Goal: Information Seeking & Learning: Learn about a topic

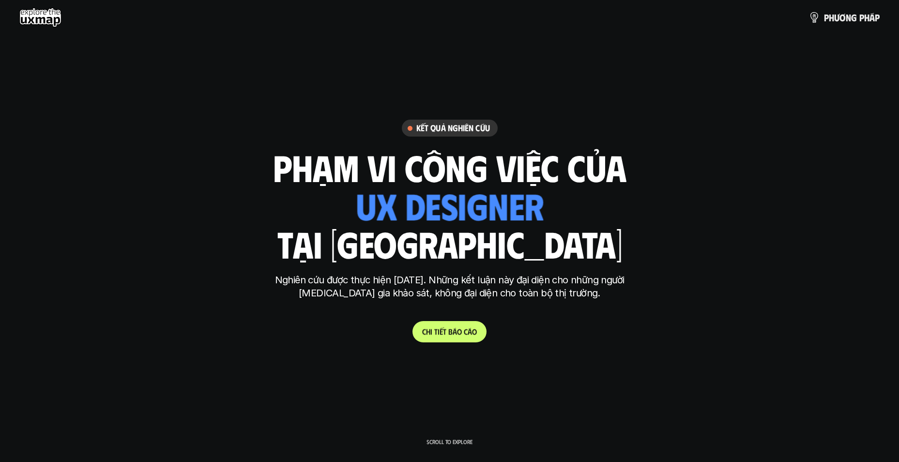
click at [452, 330] on p "C h i t i ế t b á o c á o" at bounding box center [449, 331] width 55 height 9
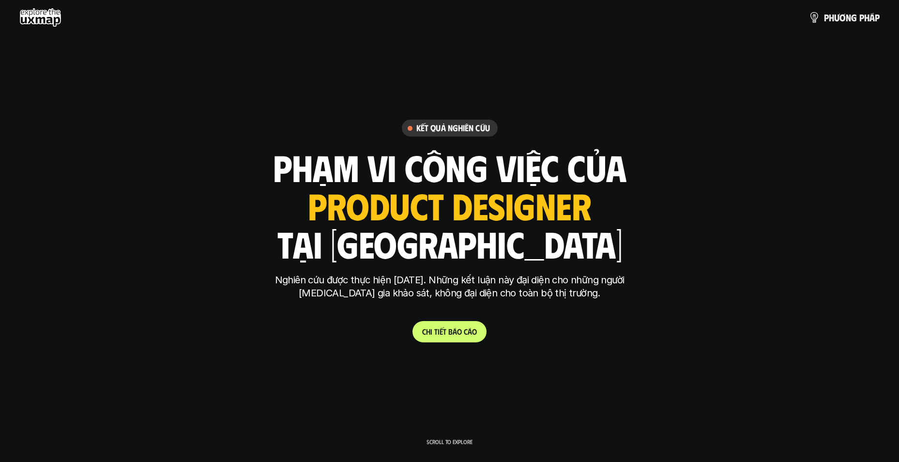
click at [429, 321] on link "C h i t i ế t b á o c á o" at bounding box center [449, 331] width 74 height 21
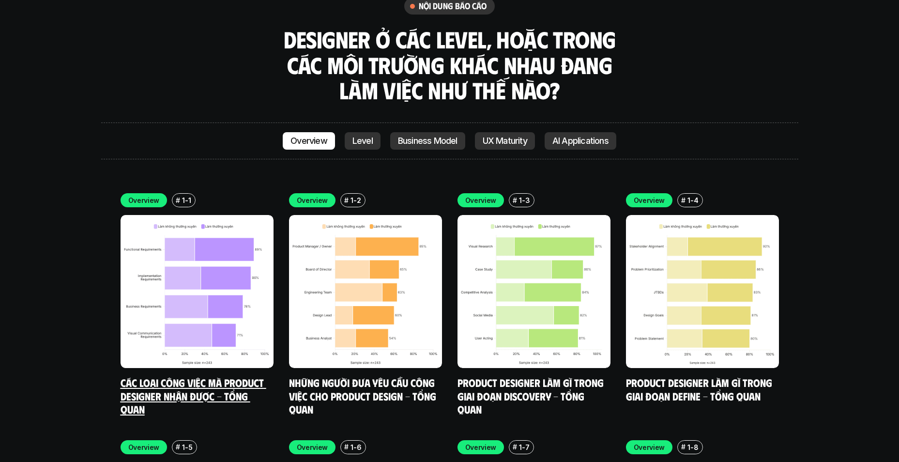
scroll to position [2806, 0]
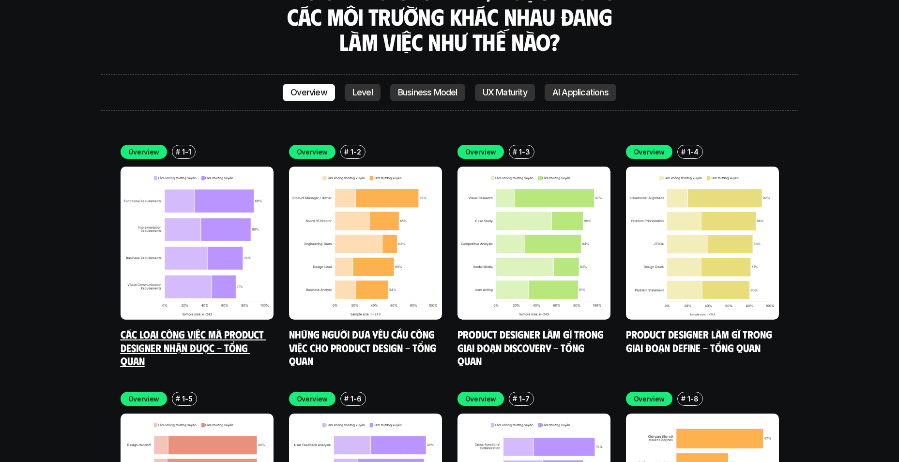
click at [227, 327] on link "Các loại công việc mà Product Designer nhận được - Tổng quan" at bounding box center [193, 347] width 146 height 40
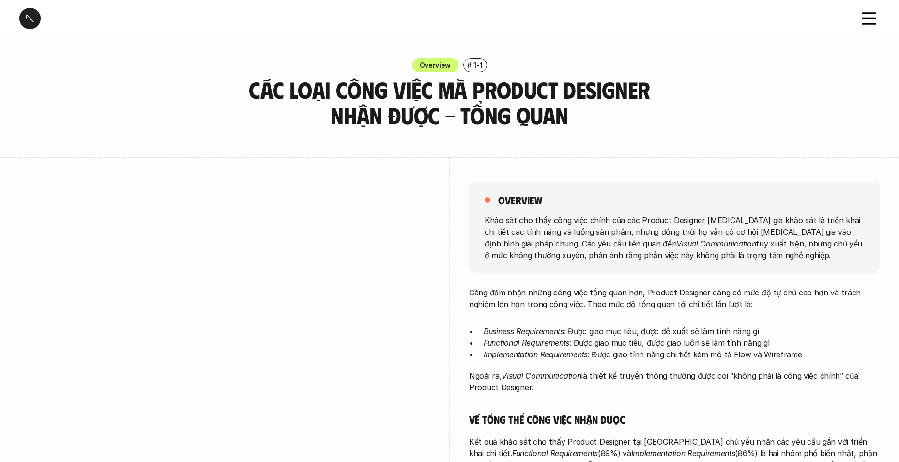
scroll to position [48, 0]
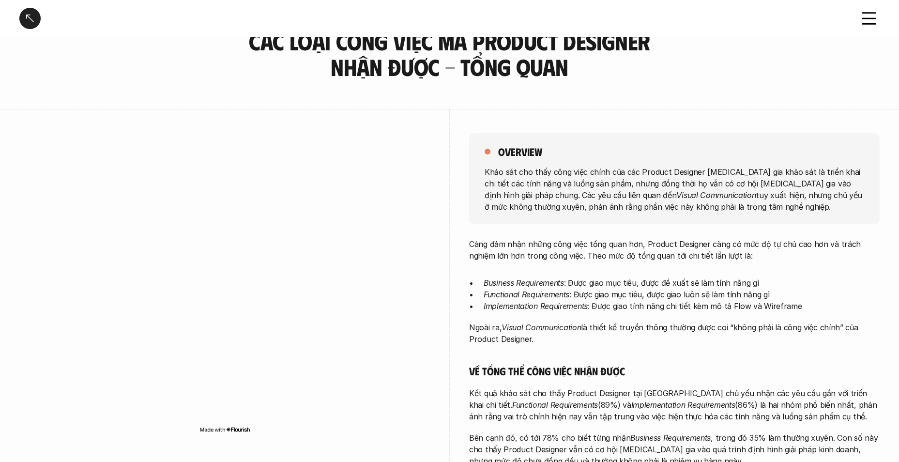
click at [872, 20] on icon at bounding box center [868, 18] width 21 height 21
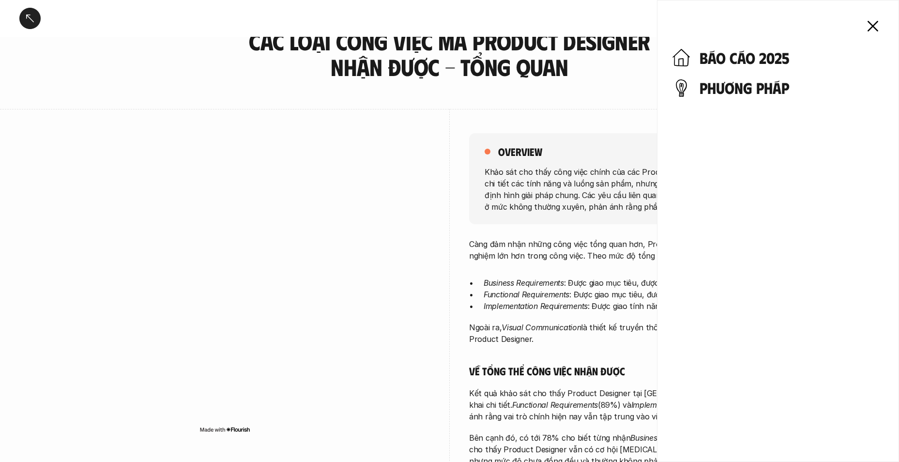
click at [875, 31] on icon at bounding box center [872, 25] width 21 height 21
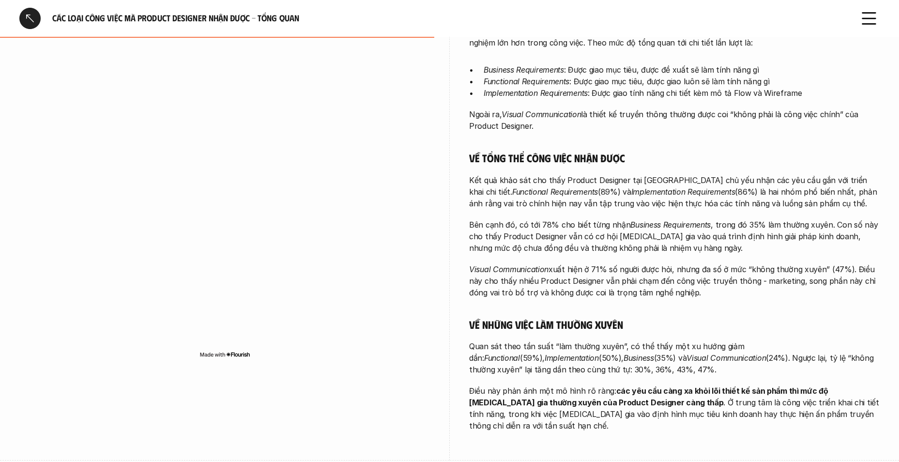
scroll to position [387, 0]
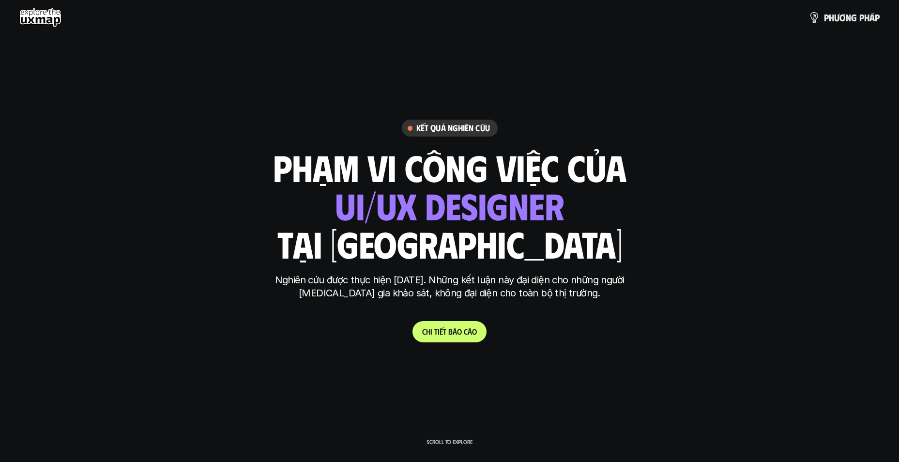
click at [37, 19] on use at bounding box center [40, 17] width 42 height 19
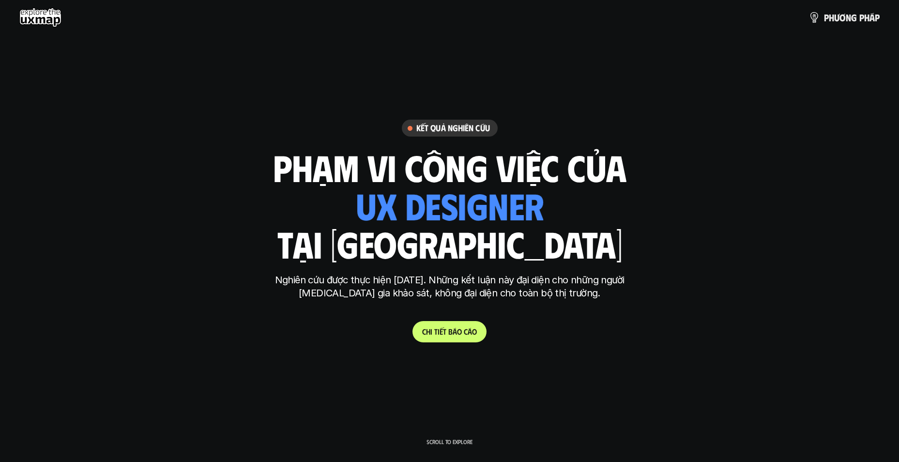
click at [41, 19] on use at bounding box center [40, 17] width 42 height 19
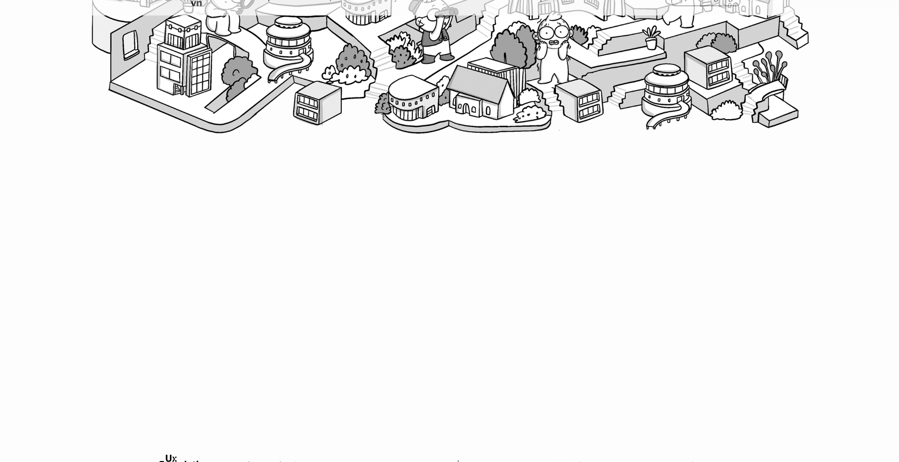
scroll to position [480, 0]
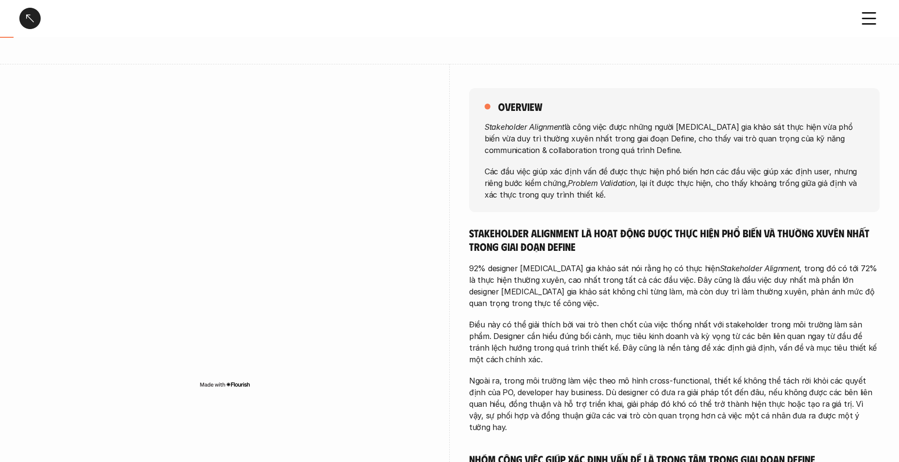
scroll to position [97, 0]
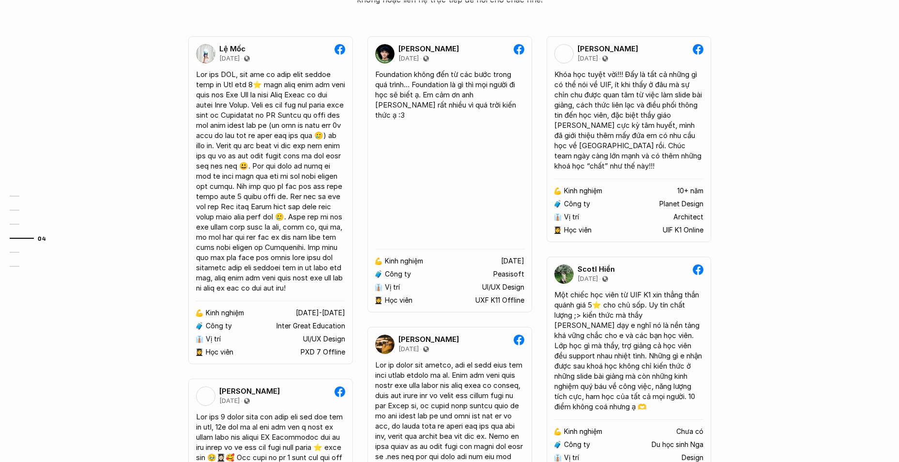
scroll to position [1452, 0]
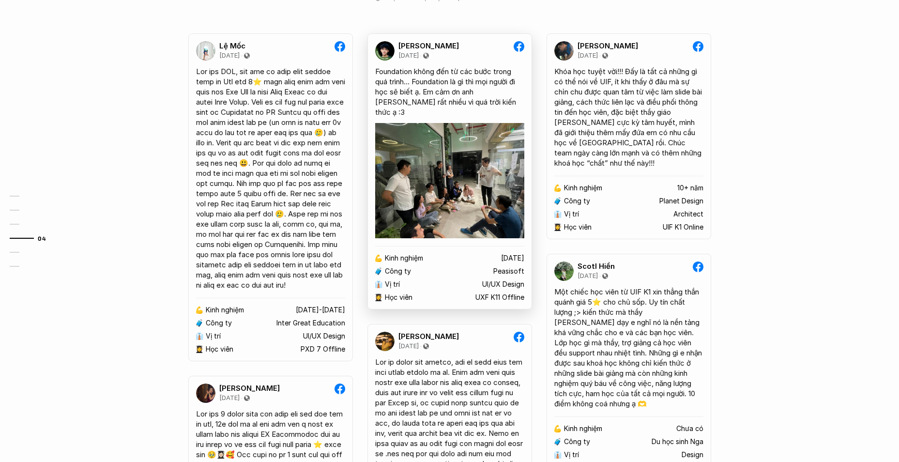
drag, startPoint x: 431, startPoint y: 161, endPoint x: 436, endPoint y: 163, distance: 5.5
drag, startPoint x: 436, startPoint y: 163, endPoint x: 80, endPoint y: 132, distance: 357.0
click at [80, 132] on div "01 02 03 04 05 06" at bounding box center [48, 231] width 97 height 462
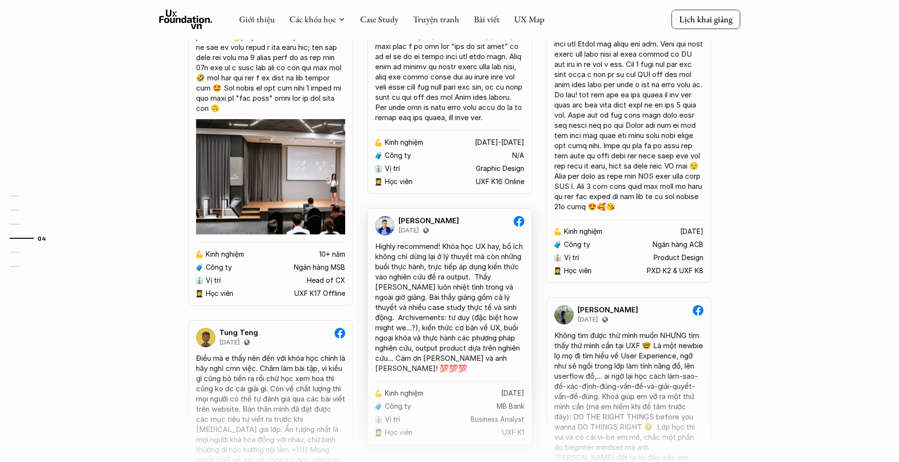
scroll to position [2032, 0]
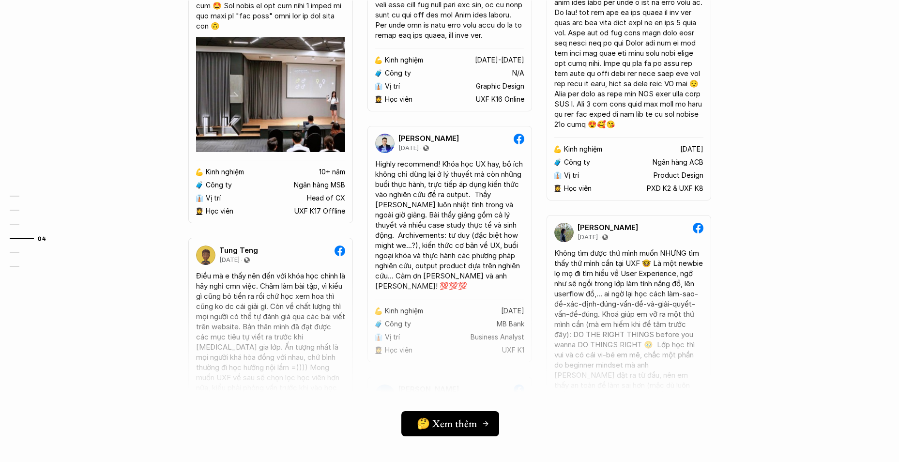
click at [460, 433] on link "🤔 Xem thêm" at bounding box center [450, 423] width 98 height 25
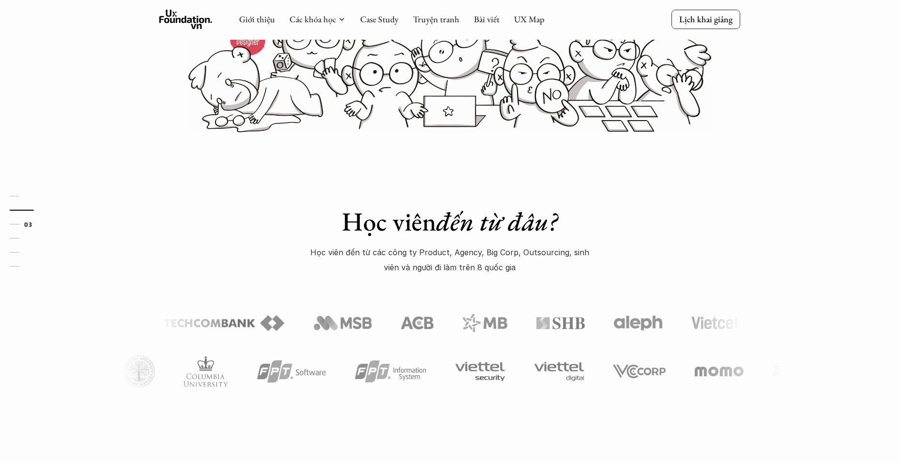
scroll to position [290, 0]
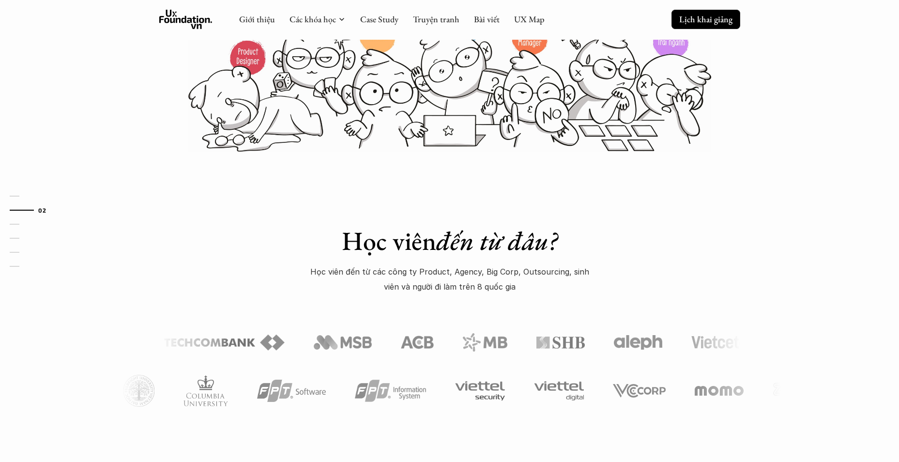
click at [705, 18] on p "Lịch khai giảng" at bounding box center [705, 19] width 53 height 11
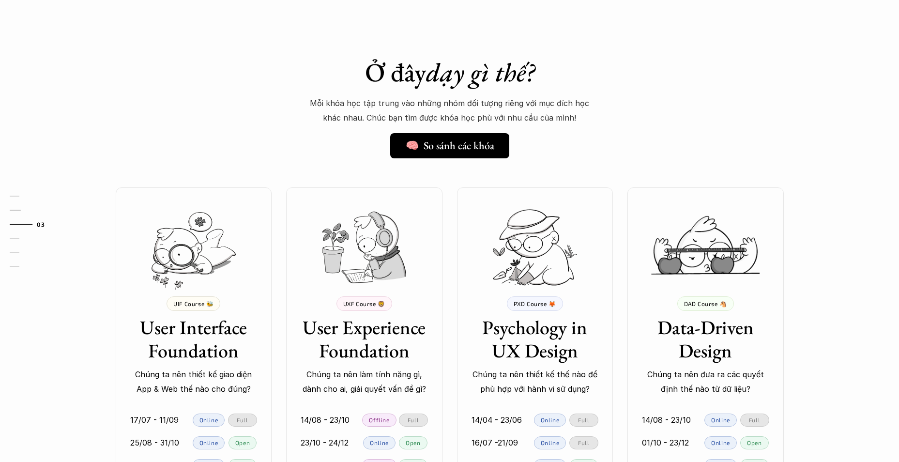
scroll to position [734, 0]
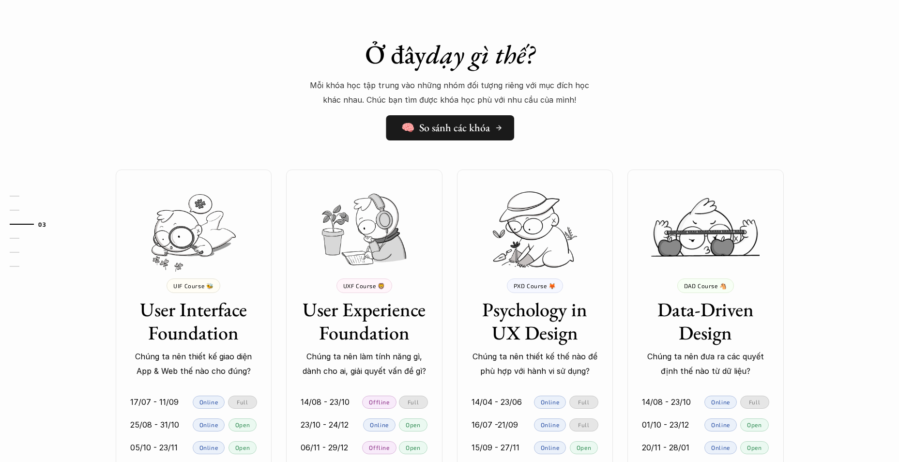
click at [475, 131] on h5 "🧠 So sánh các khóa" at bounding box center [445, 127] width 89 height 13
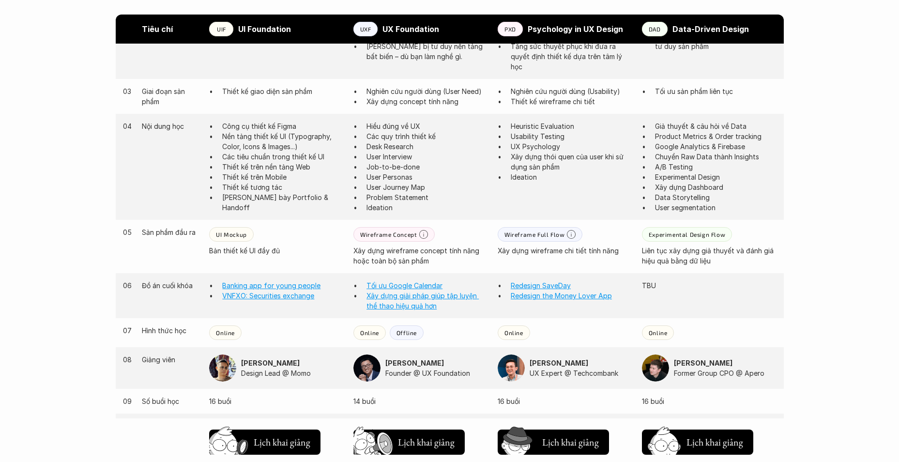
scroll to position [774, 0]
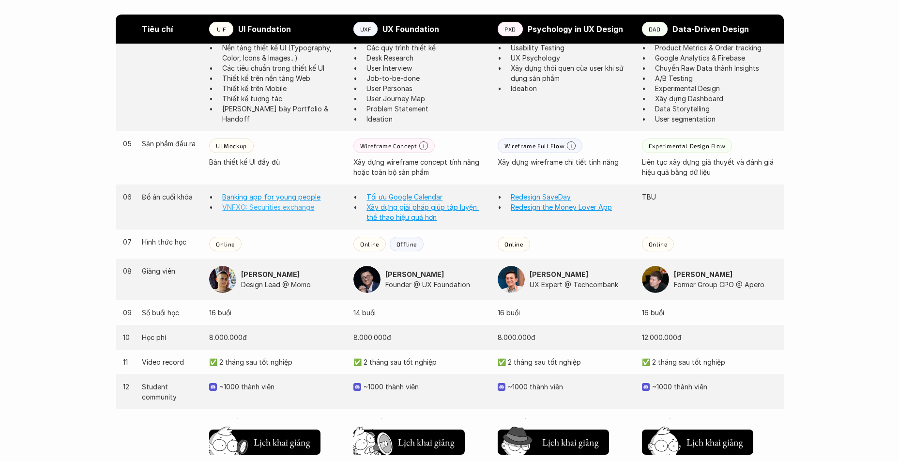
click at [278, 210] on link "VNFXO: Securities exchange" at bounding box center [268, 207] width 92 height 8
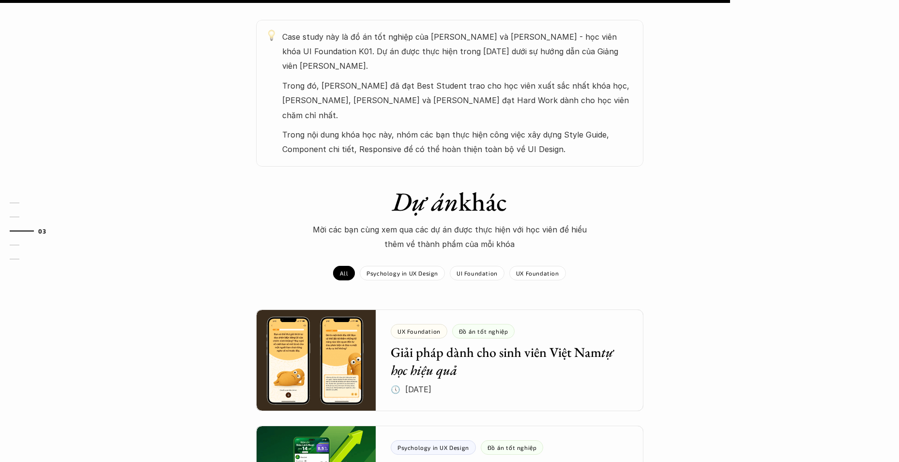
scroll to position [726, 0]
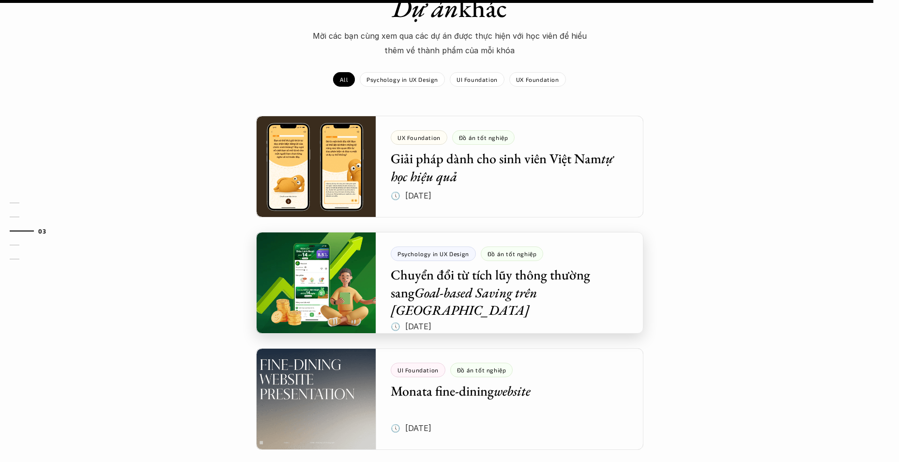
click at [354, 277] on div at bounding box center [449, 283] width 387 height 102
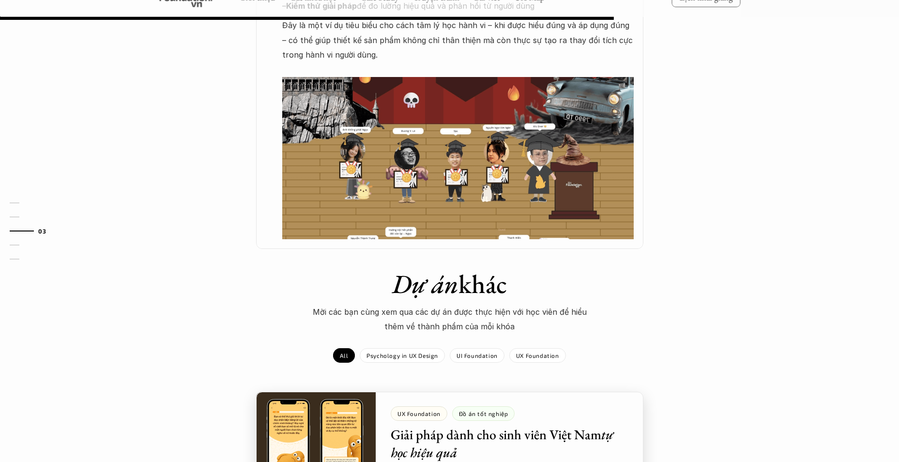
scroll to position [726, 0]
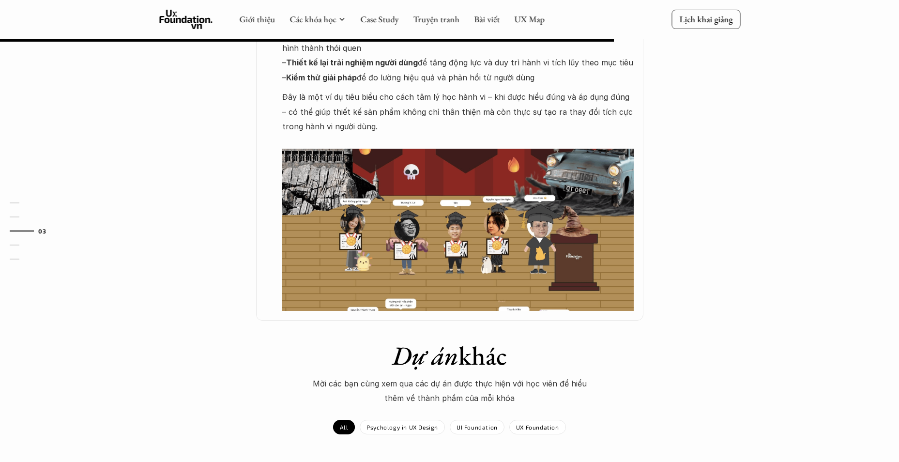
click at [443, 230] on img at bounding box center [457, 230] width 351 height 162
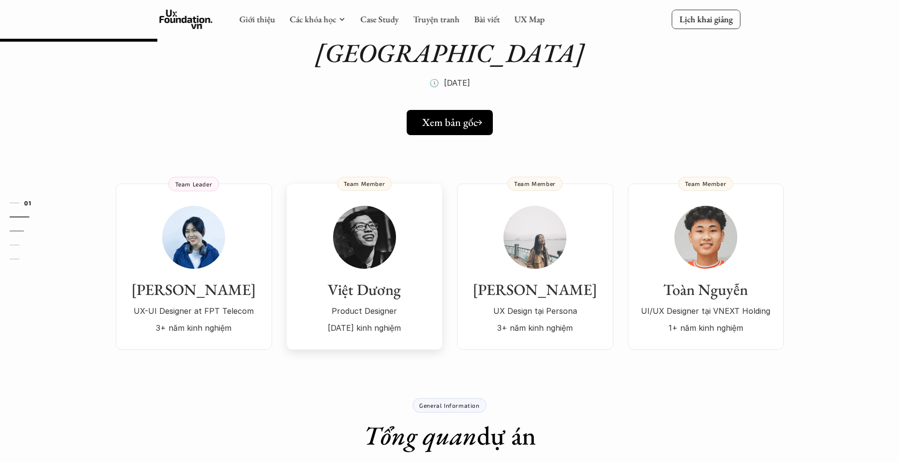
scroll to position [0, 0]
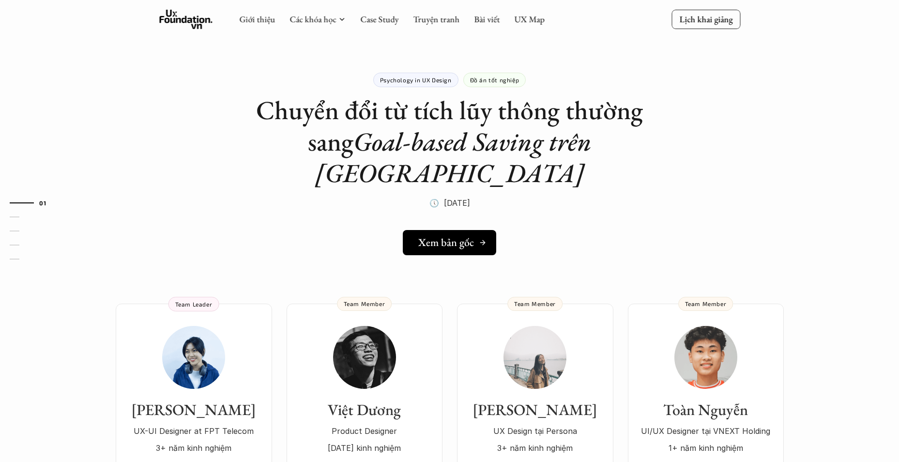
click at [441, 236] on h5 "Xem bản gốc" at bounding box center [446, 242] width 56 height 13
